Goal: Navigation & Orientation: Understand site structure

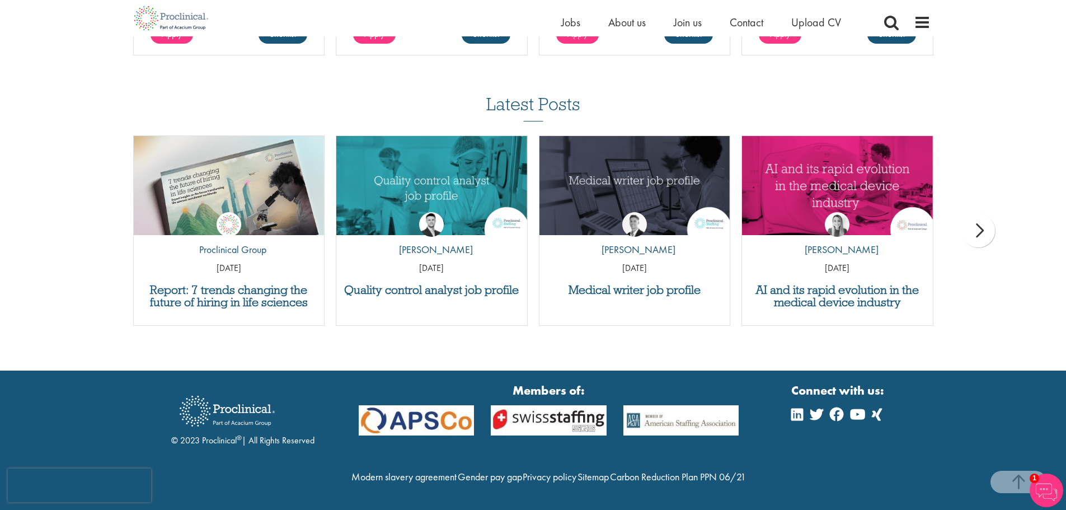
scroll to position [1970, 0]
click at [933, 21] on div "Home Jobs About us Join us Contact Upload CV" at bounding box center [533, 18] width 811 height 36
click at [915, 30] on span at bounding box center [922, 22] width 17 height 17
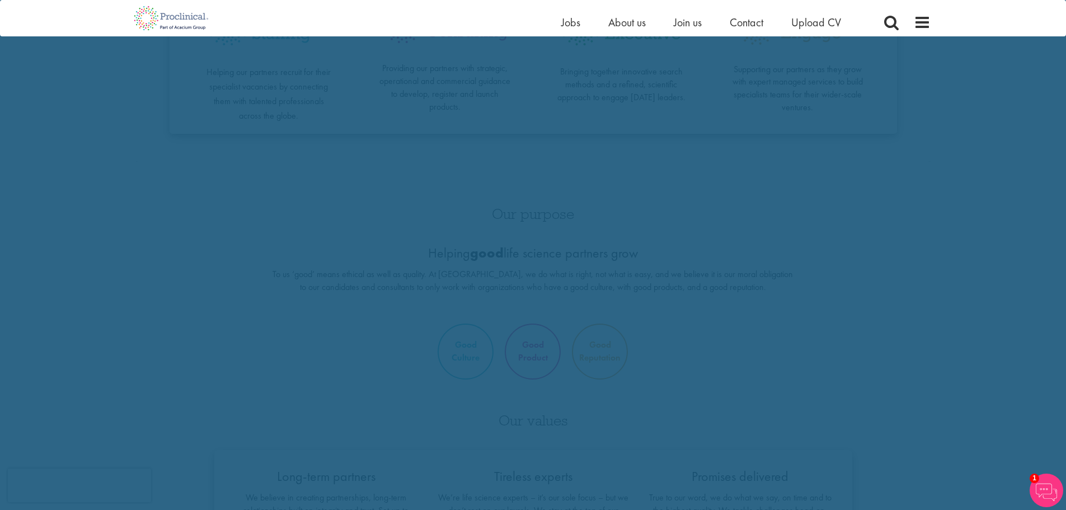
scroll to position [0, 0]
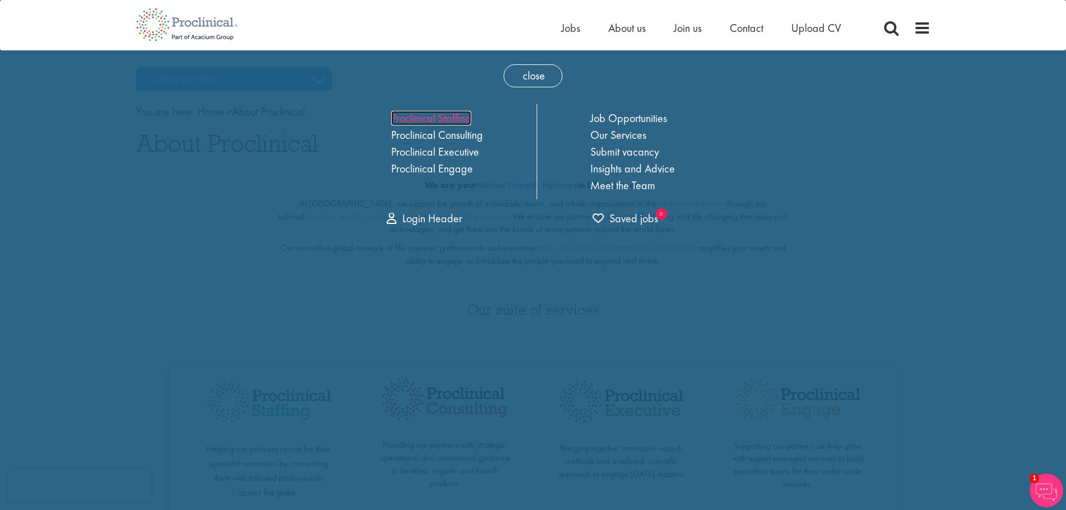
click at [454, 119] on link "Proclinical Staffing" at bounding box center [431, 118] width 80 height 15
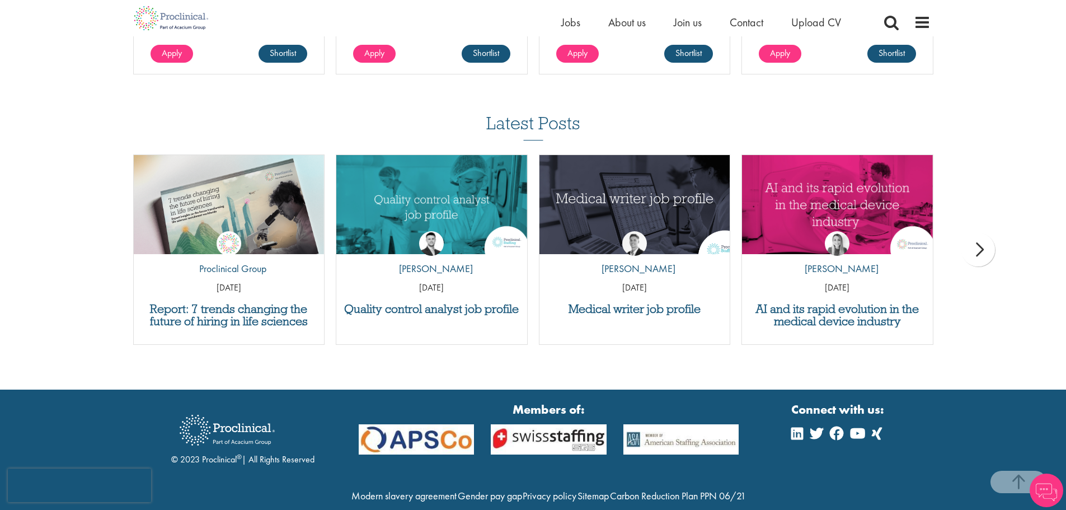
scroll to position [1373, 0]
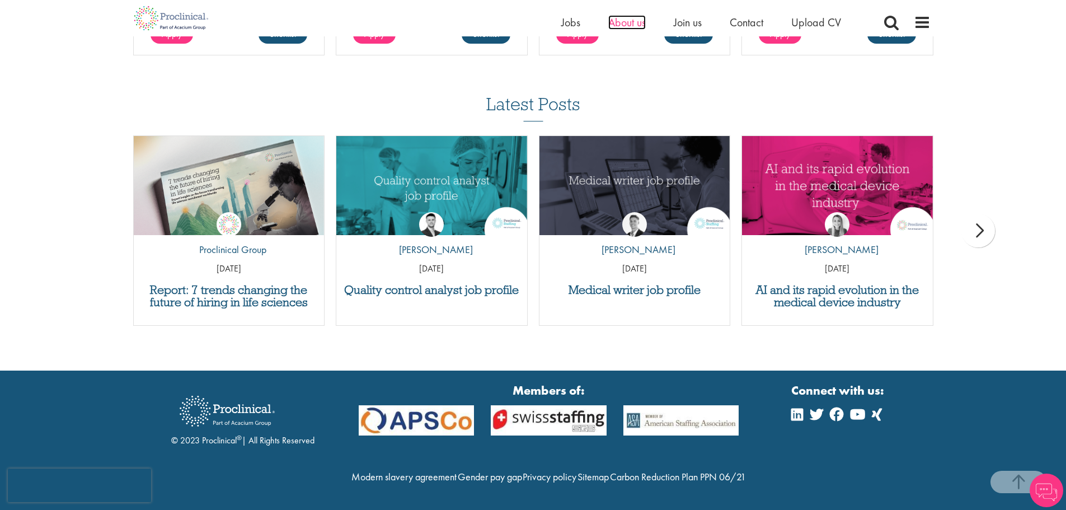
click at [627, 20] on span "About us" at bounding box center [626, 22] width 37 height 15
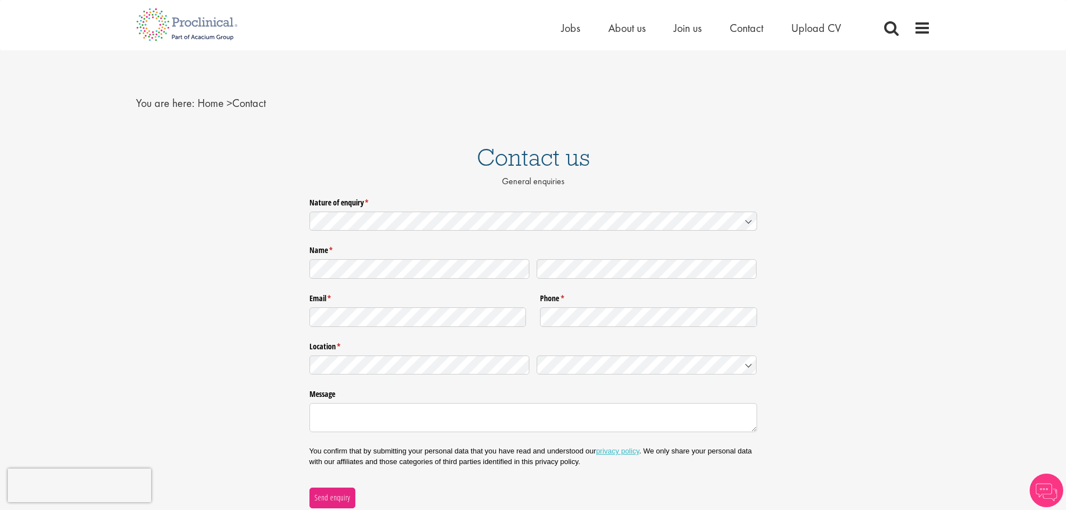
click at [644, 30] on span "About us" at bounding box center [626, 28] width 37 height 15
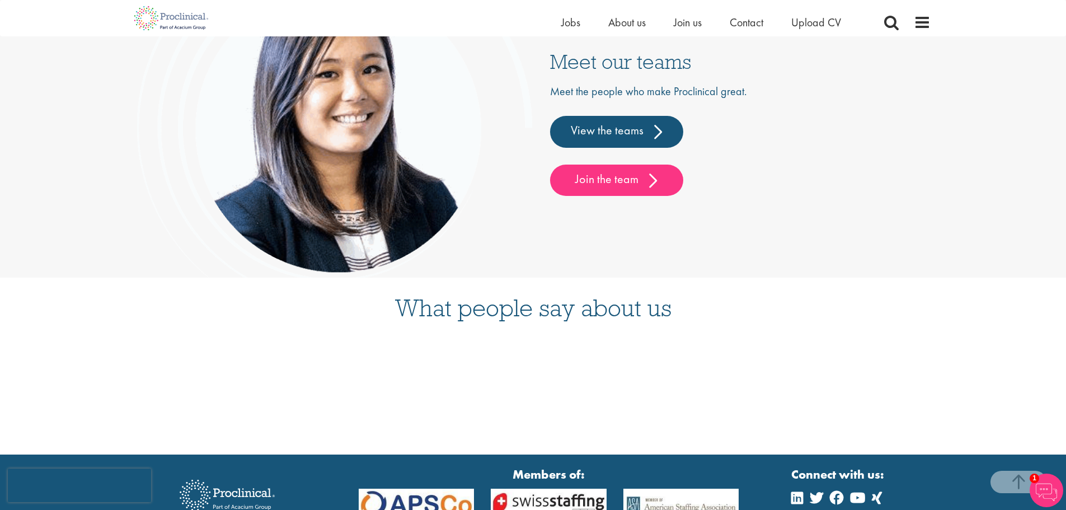
scroll to position [2822, 0]
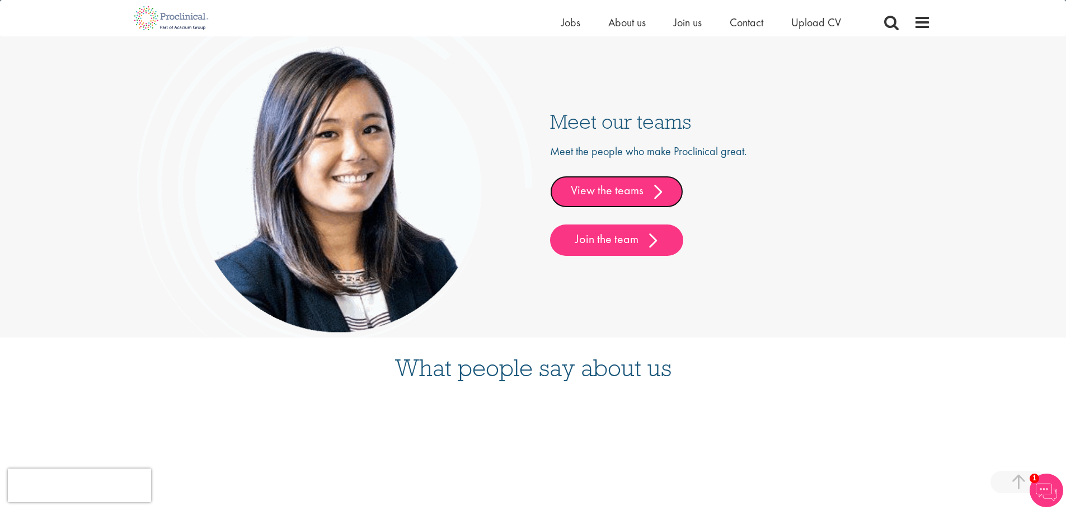
click at [612, 199] on link "View the teams" at bounding box center [616, 191] width 133 height 31
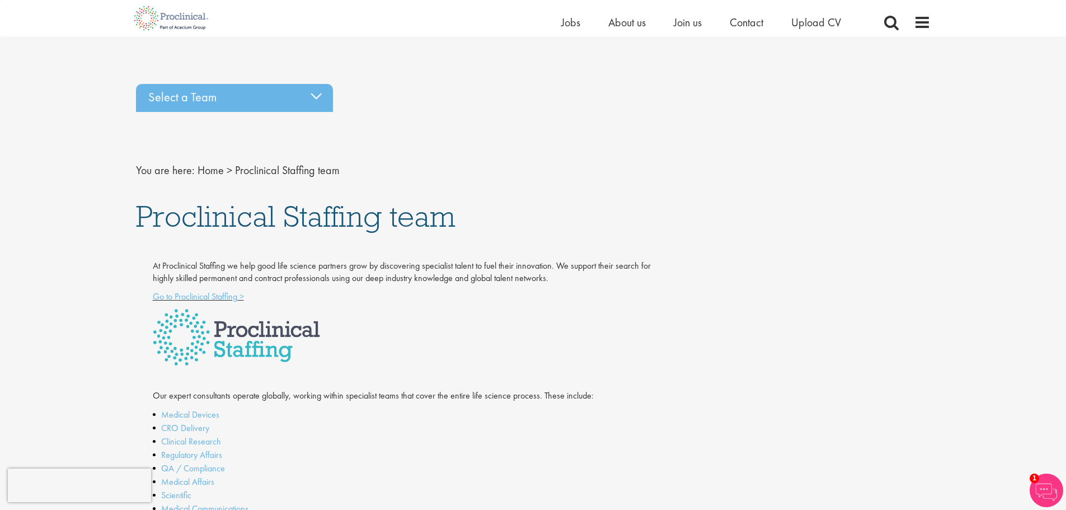
scroll to position [128, 0]
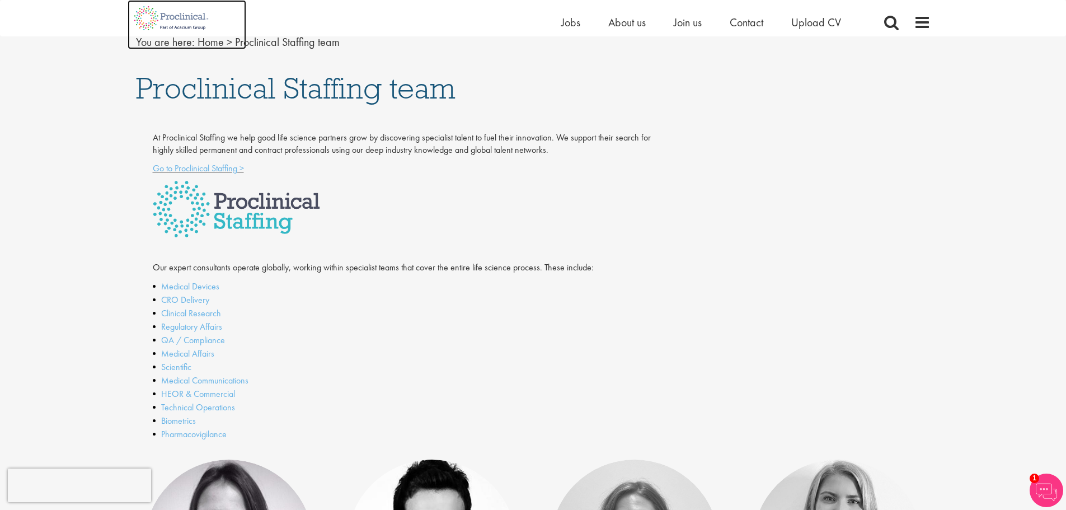
click at [156, 23] on img at bounding box center [172, 18] width 88 height 36
